Goal: Task Accomplishment & Management: Use online tool/utility

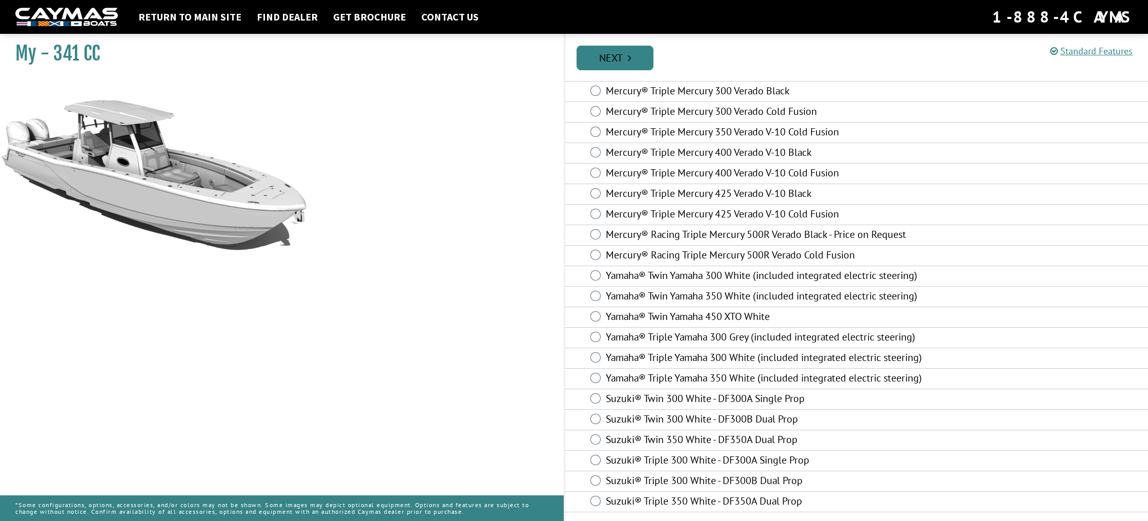
click at [624, 59] on link "Next" at bounding box center [615, 58] width 77 height 25
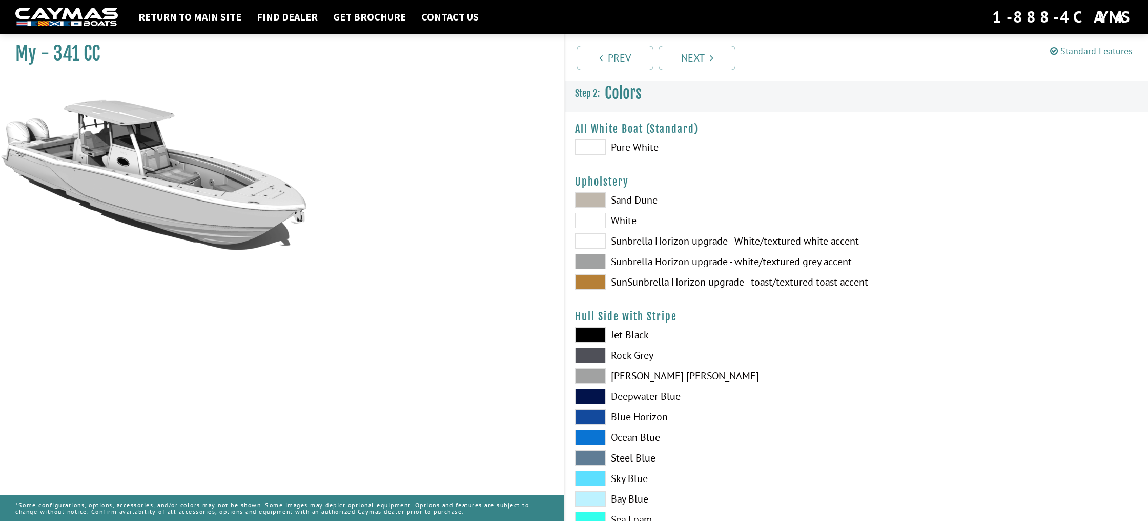
click at [592, 377] on span at bounding box center [590, 375] width 31 height 15
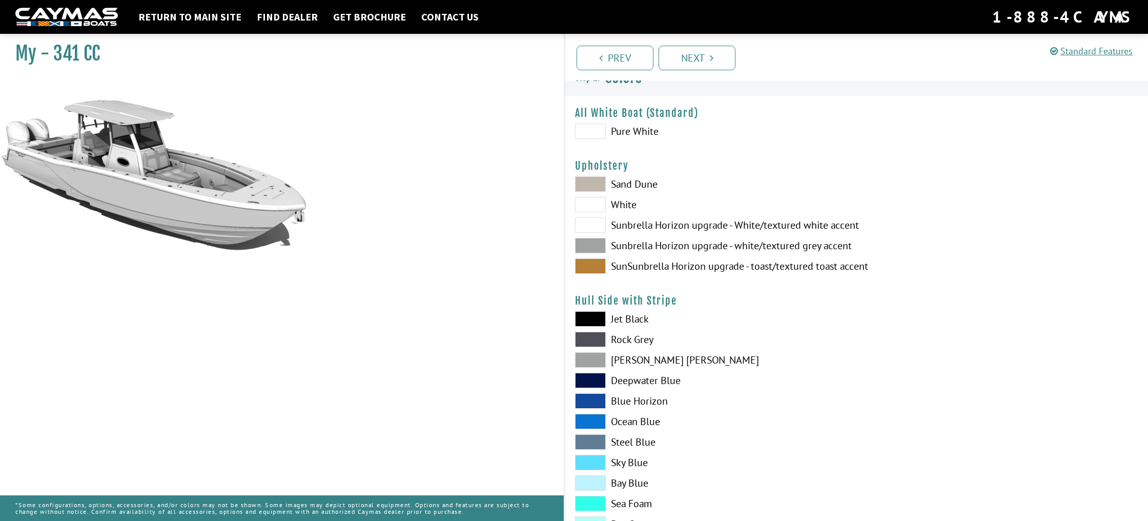
scroll to position [19, 0]
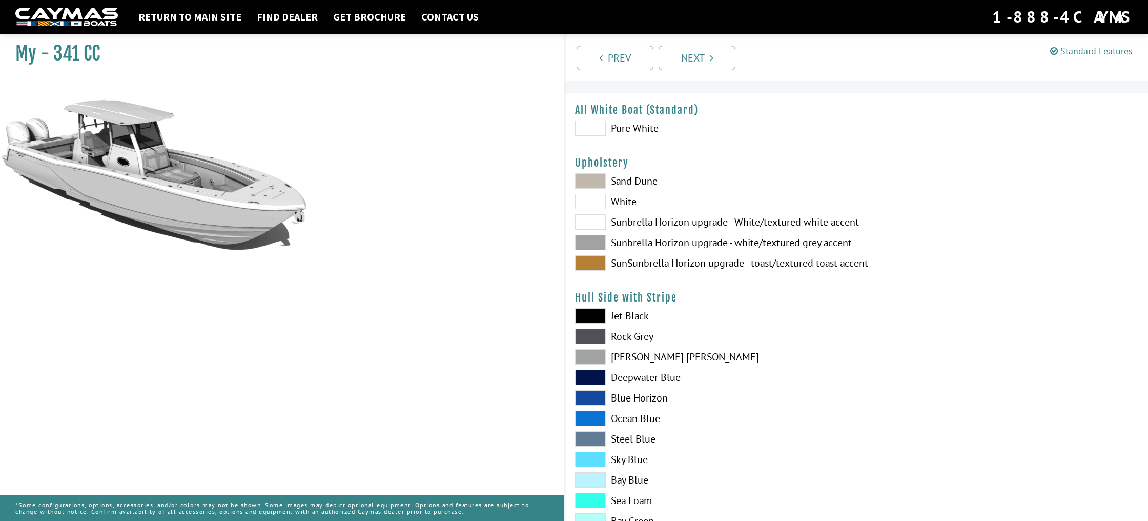
click at [600, 402] on span at bounding box center [590, 397] width 31 height 15
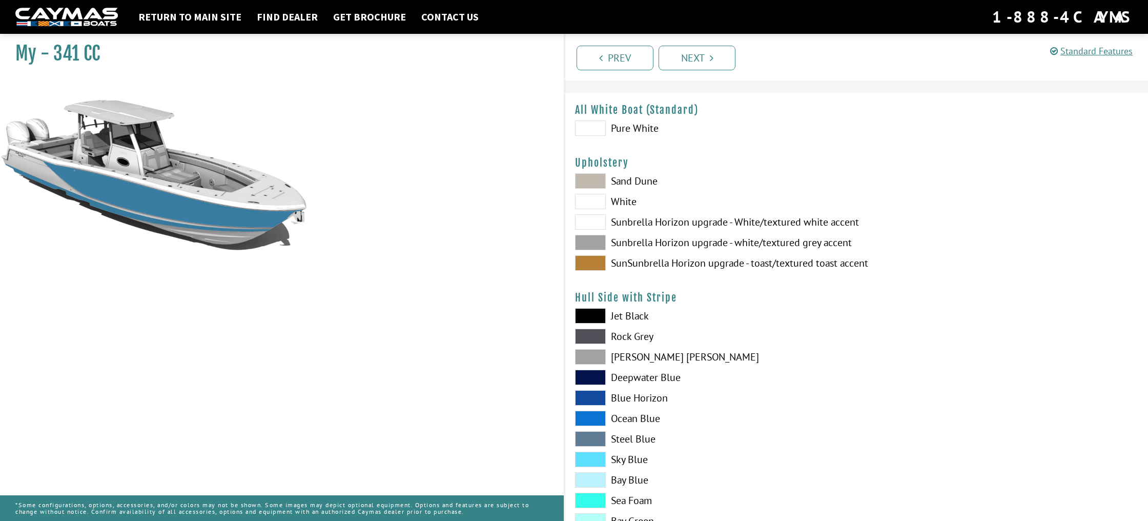
scroll to position [19, 0]
click at [593, 417] on span at bounding box center [590, 417] width 31 height 15
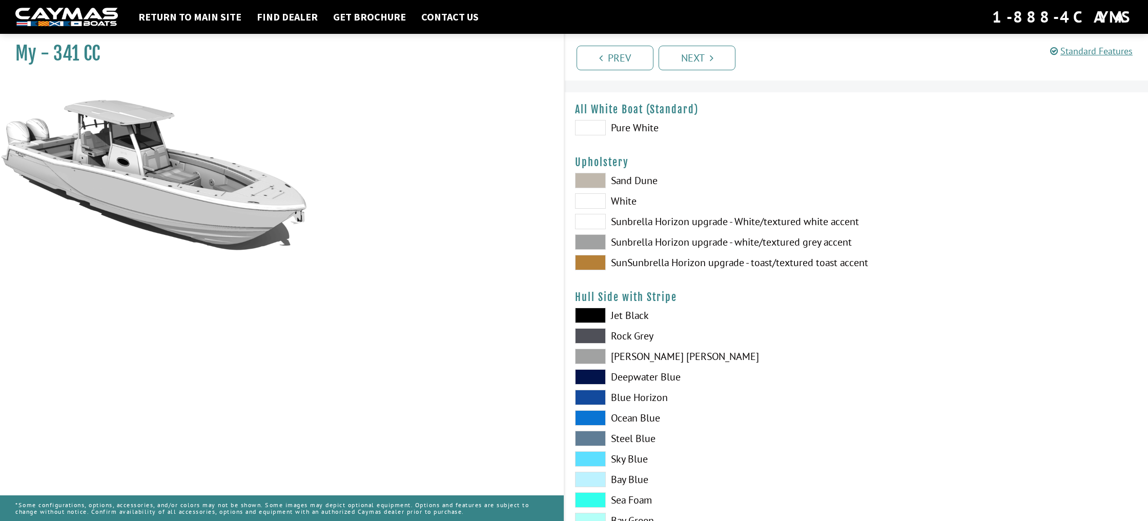
click at [593, 417] on span at bounding box center [590, 417] width 31 height 15
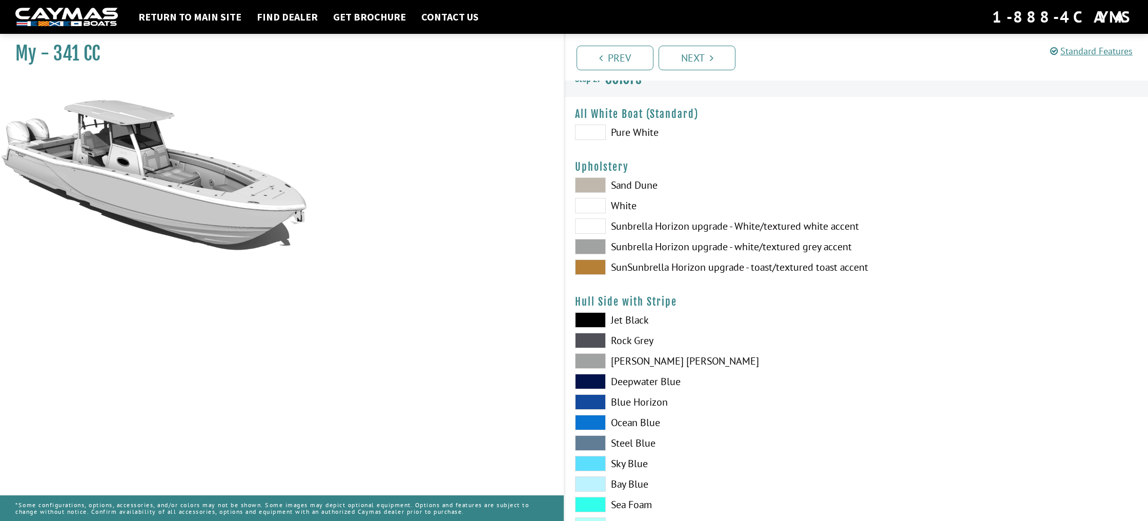
click at [588, 416] on span at bounding box center [590, 422] width 31 height 15
click at [578, 436] on div "Jet Black Rock Grey Dove Gray Deepwater Blue Blue Horizon Ocean Blue" at bounding box center [711, 427] width 292 height 226
click at [592, 204] on span at bounding box center [590, 203] width 31 height 15
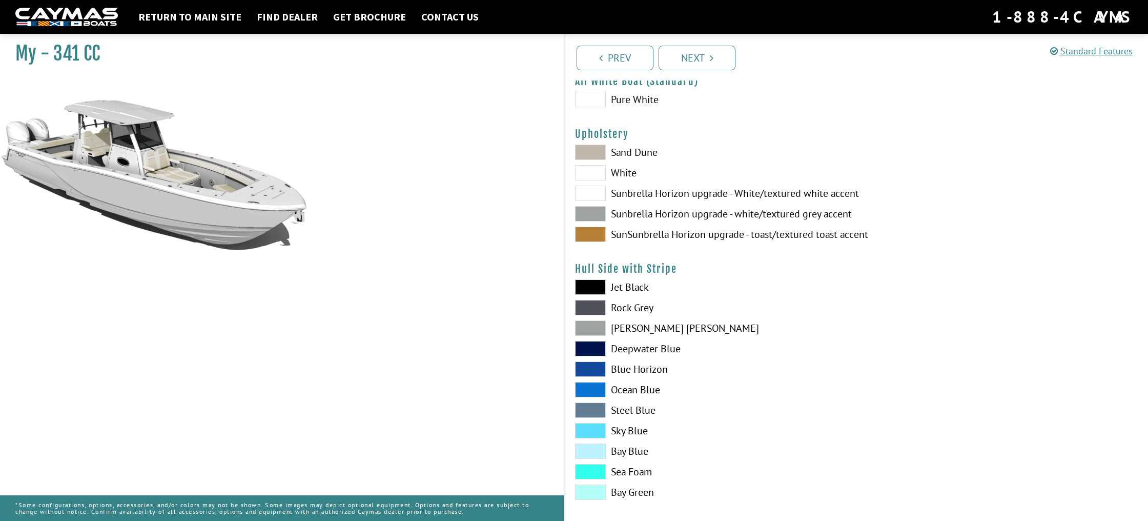
scroll to position [48, 0]
click at [589, 366] on span at bounding box center [590, 368] width 31 height 15
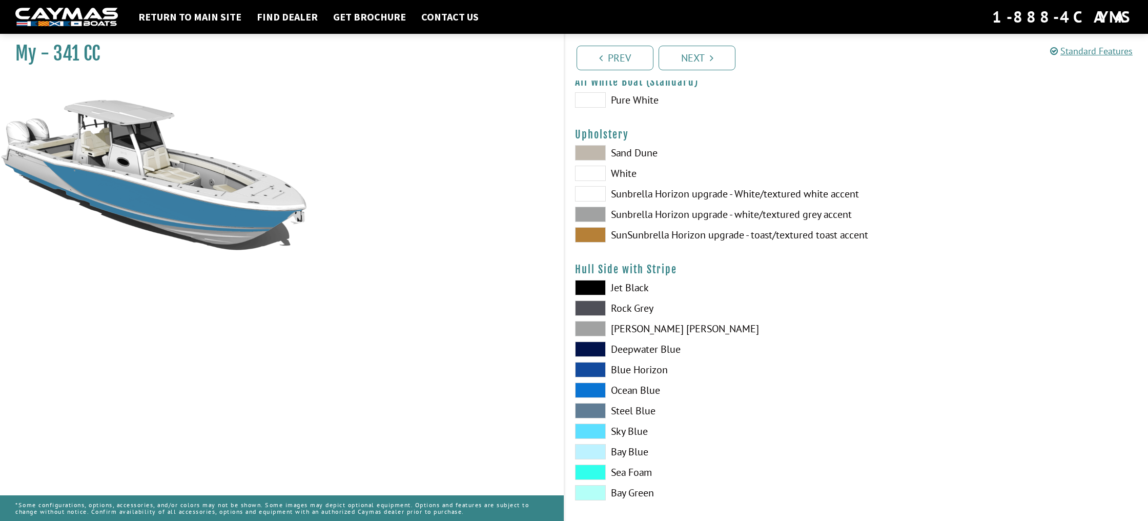
scroll to position [43, 1]
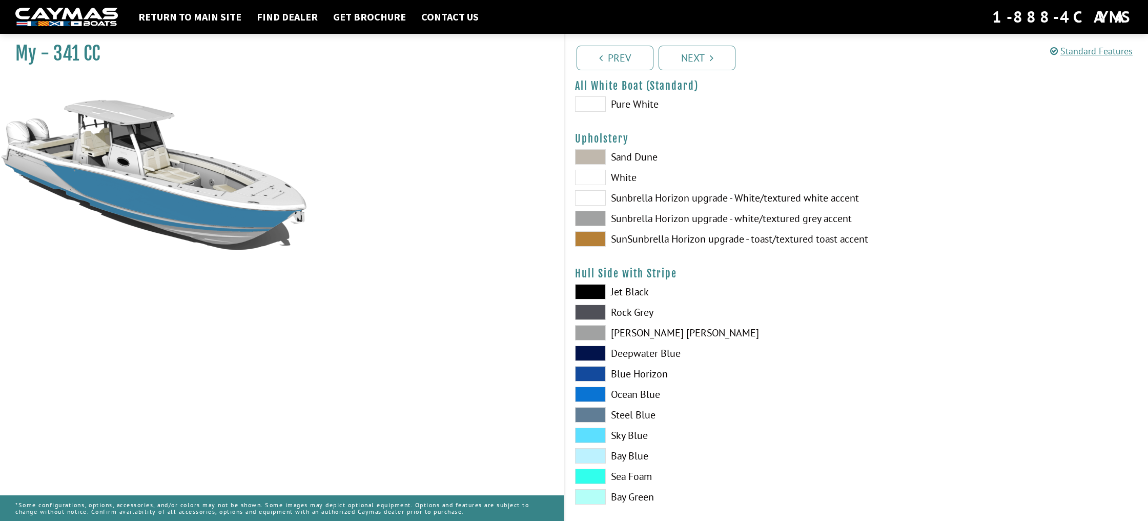
click at [589, 366] on div "Jet Black Rock Grey Dove Gray Deepwater Blue Blue Horizon Ocean Blue" at bounding box center [711, 397] width 292 height 226
click at [594, 353] on span at bounding box center [590, 353] width 31 height 15
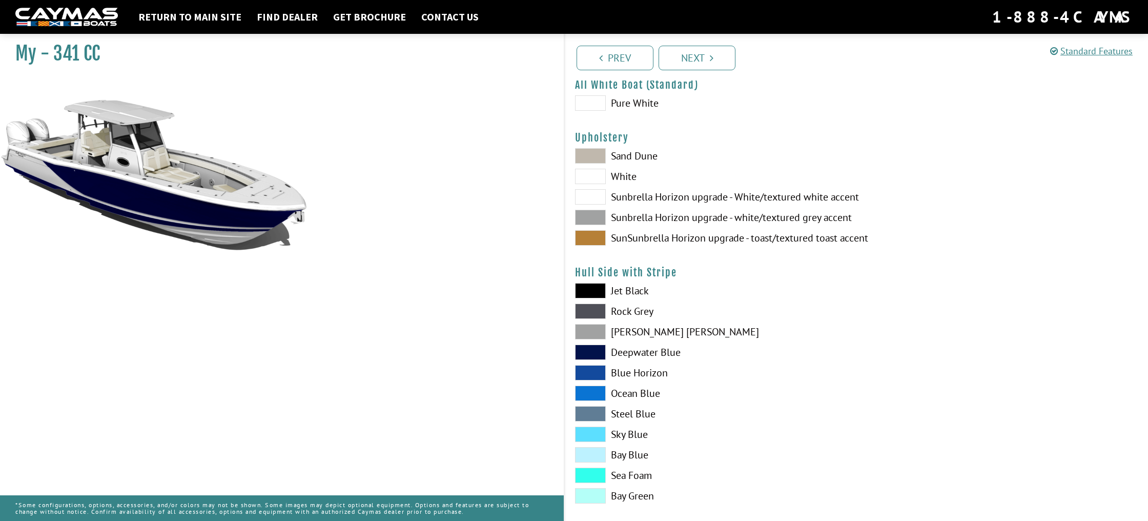
scroll to position [39, 1]
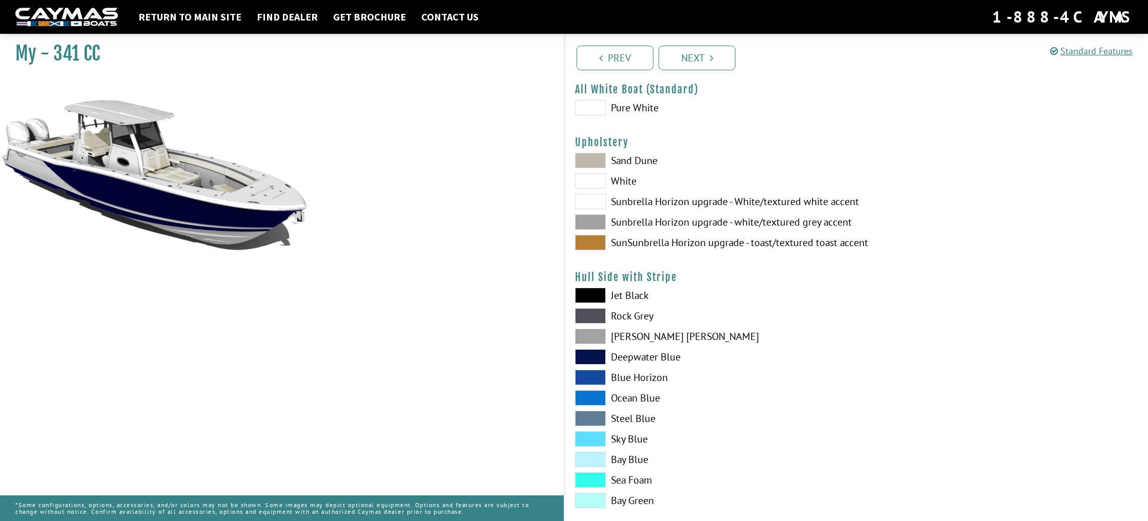
click at [594, 353] on span at bounding box center [590, 356] width 31 height 15
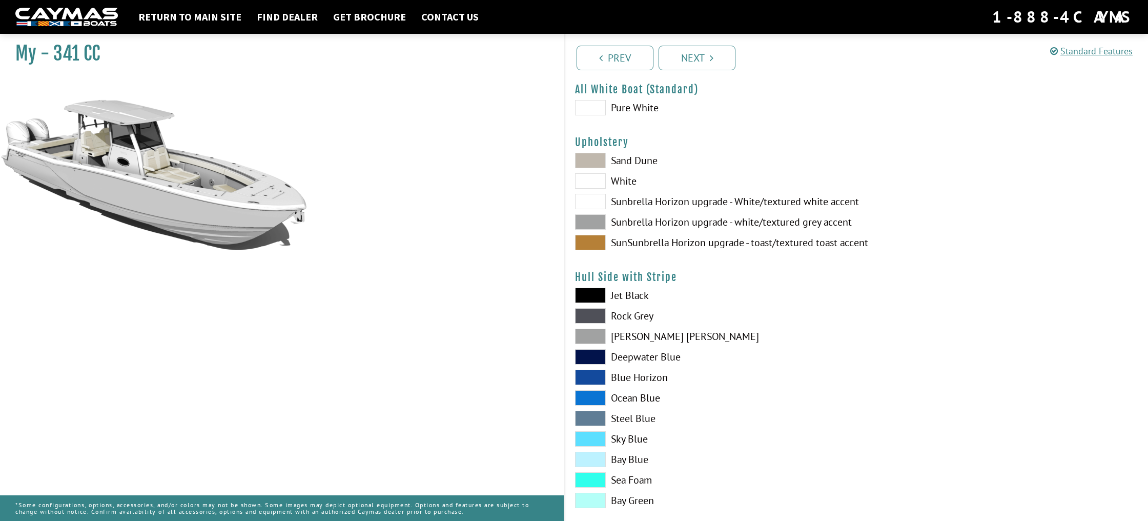
scroll to position [39, 0]
click at [593, 337] on span at bounding box center [590, 336] width 31 height 15
click at [597, 179] on span at bounding box center [590, 180] width 31 height 15
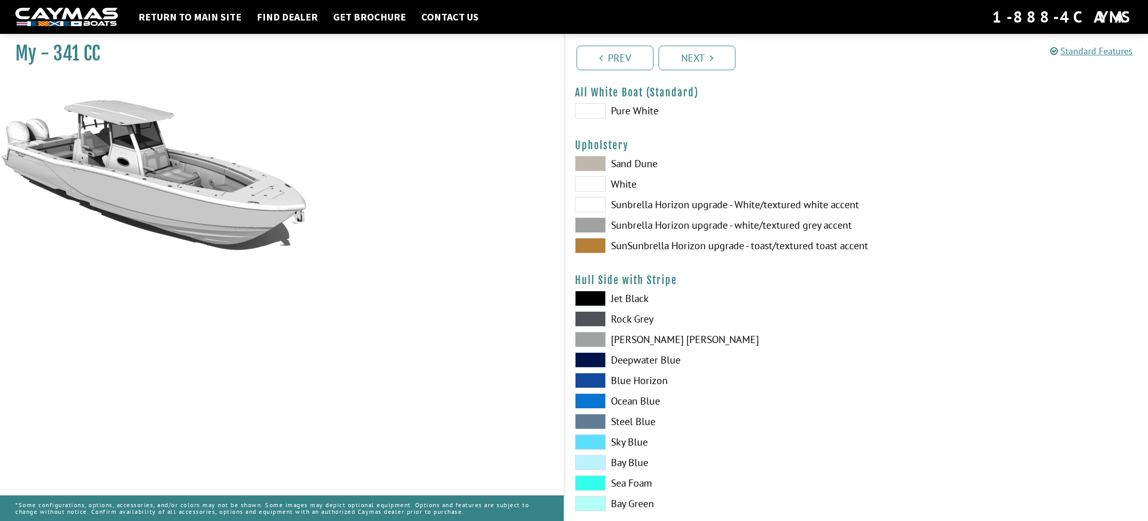
click at [597, 179] on span at bounding box center [590, 183] width 31 height 15
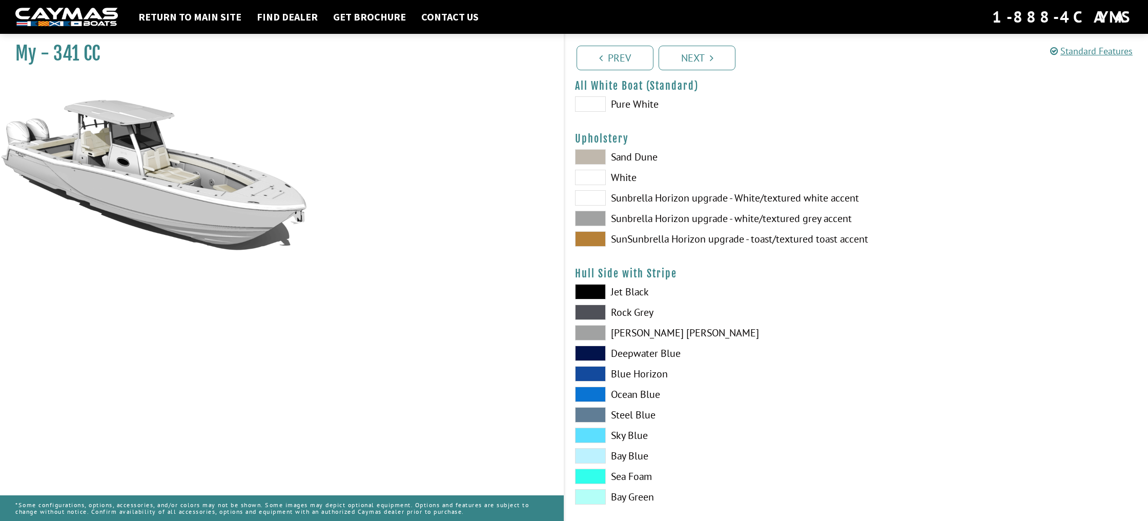
click at [589, 102] on span at bounding box center [590, 103] width 31 height 15
click at [589, 178] on span at bounding box center [590, 177] width 31 height 15
click at [596, 100] on span at bounding box center [590, 103] width 31 height 15
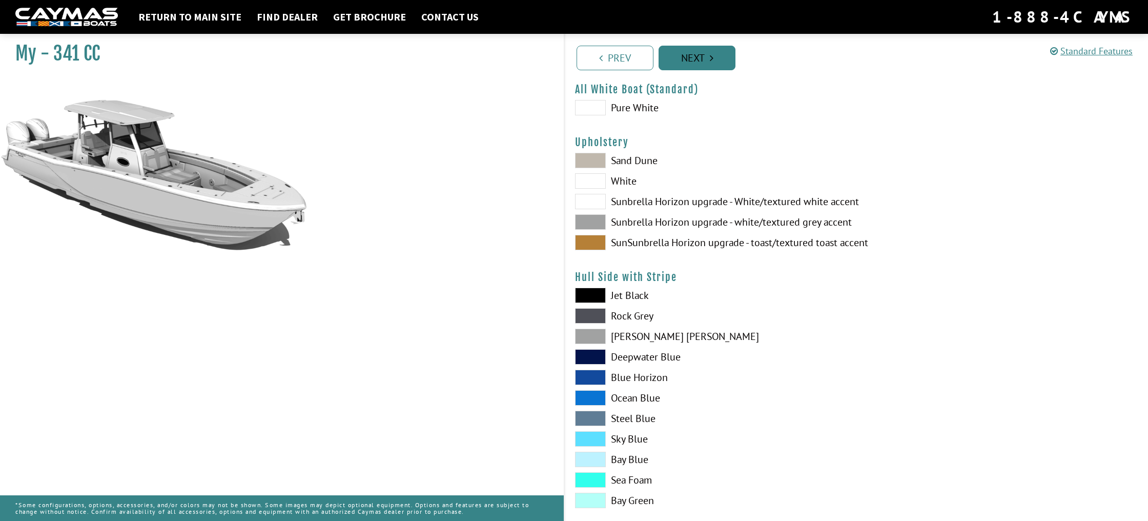
click at [700, 62] on link "Next" at bounding box center [697, 58] width 77 height 25
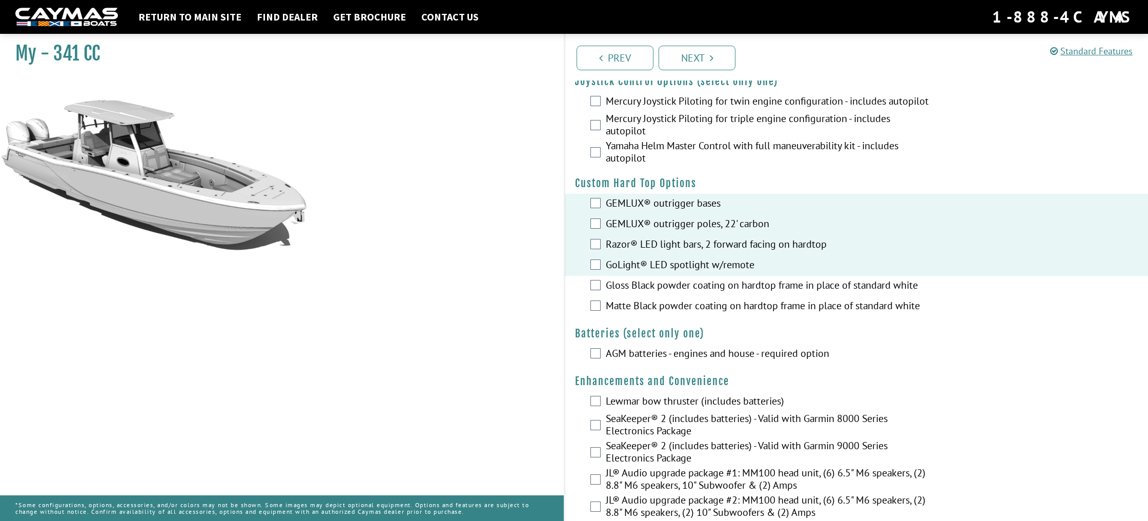
scroll to position [48, 0]
click at [590, 353] on div "AGM batteries - engines and house - required option" at bounding box center [856, 354] width 583 height 21
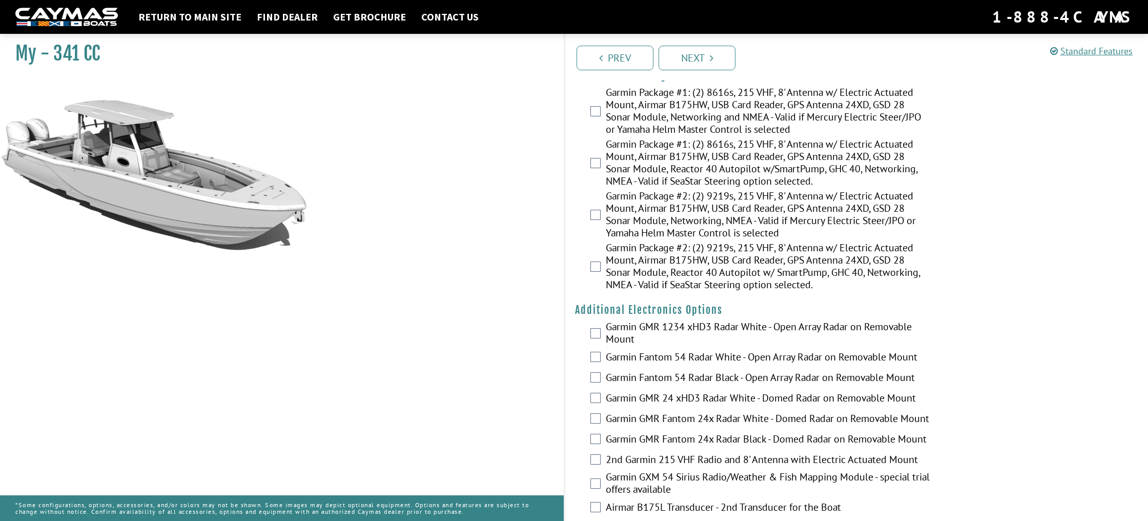
scroll to position [1308, 0]
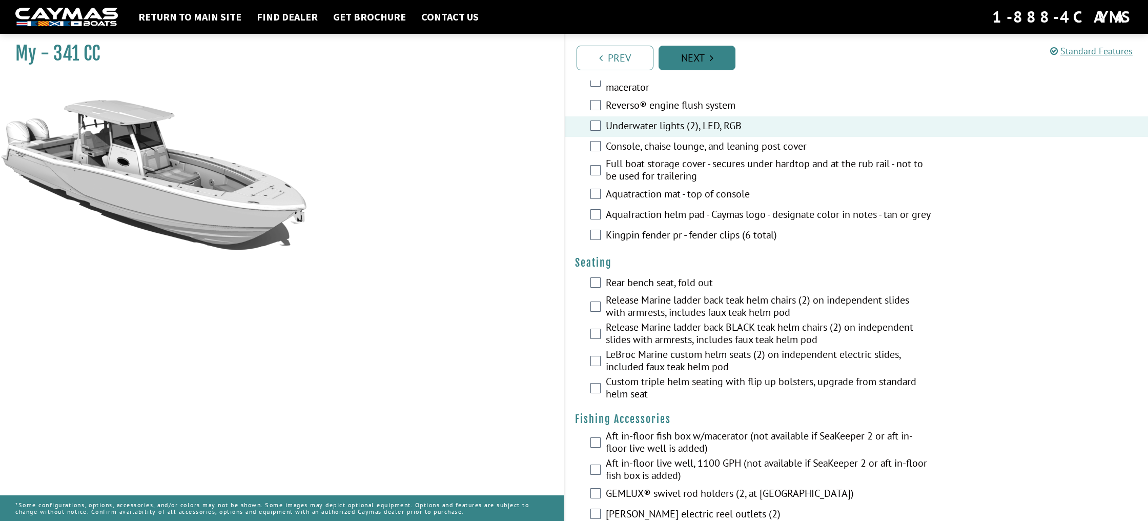
click at [687, 59] on link "Next" at bounding box center [697, 58] width 77 height 25
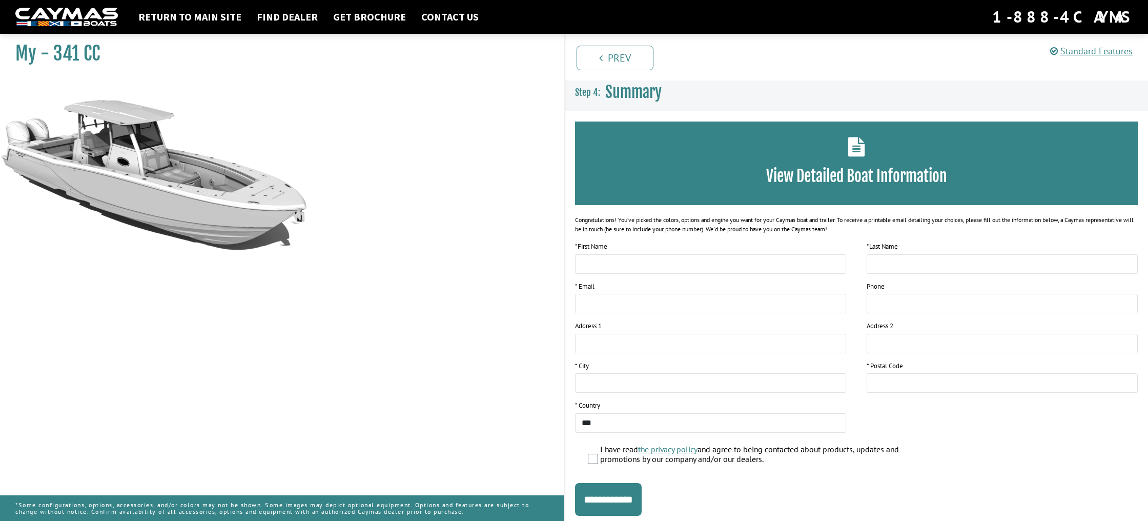
scroll to position [0, 0]
